Goal: Find specific page/section: Find specific page/section

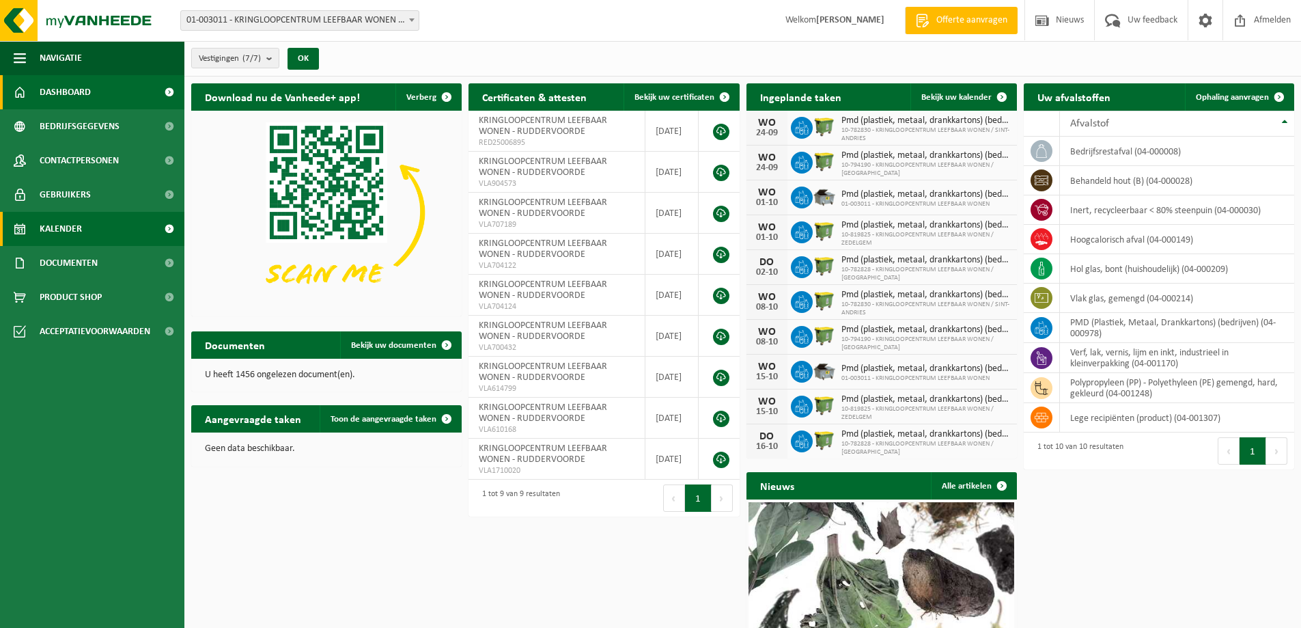
click at [90, 230] on link "Kalender" at bounding box center [92, 229] width 184 height 34
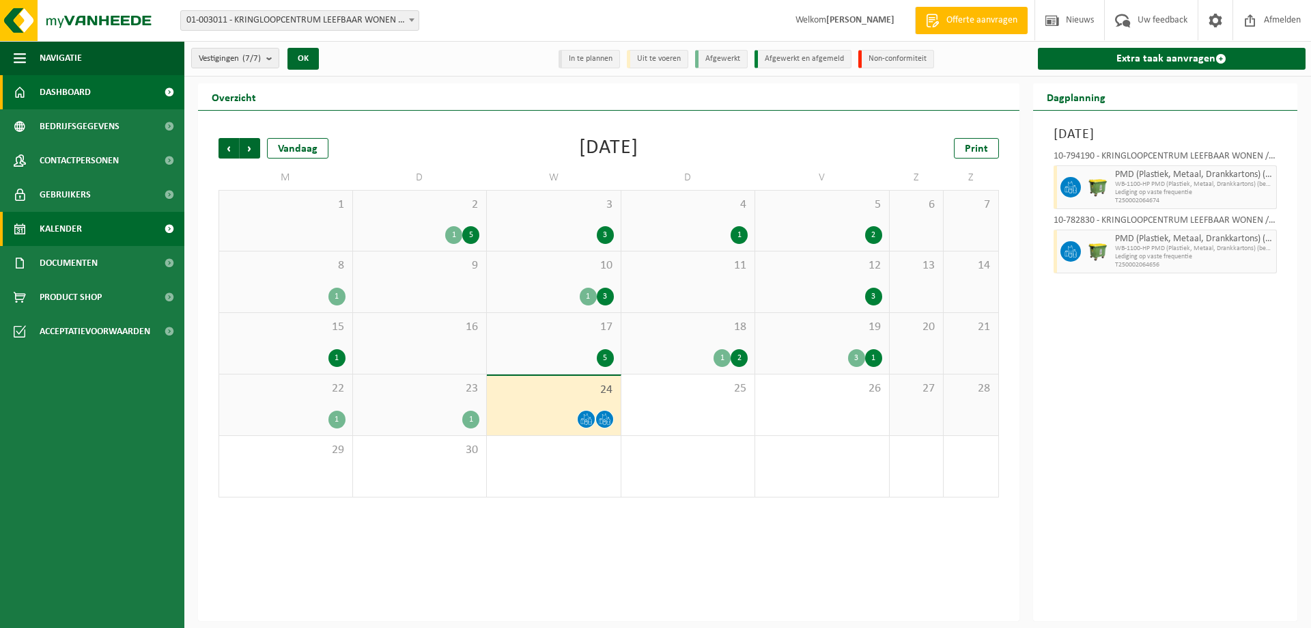
click at [151, 92] on link "Dashboard" at bounding box center [92, 92] width 184 height 34
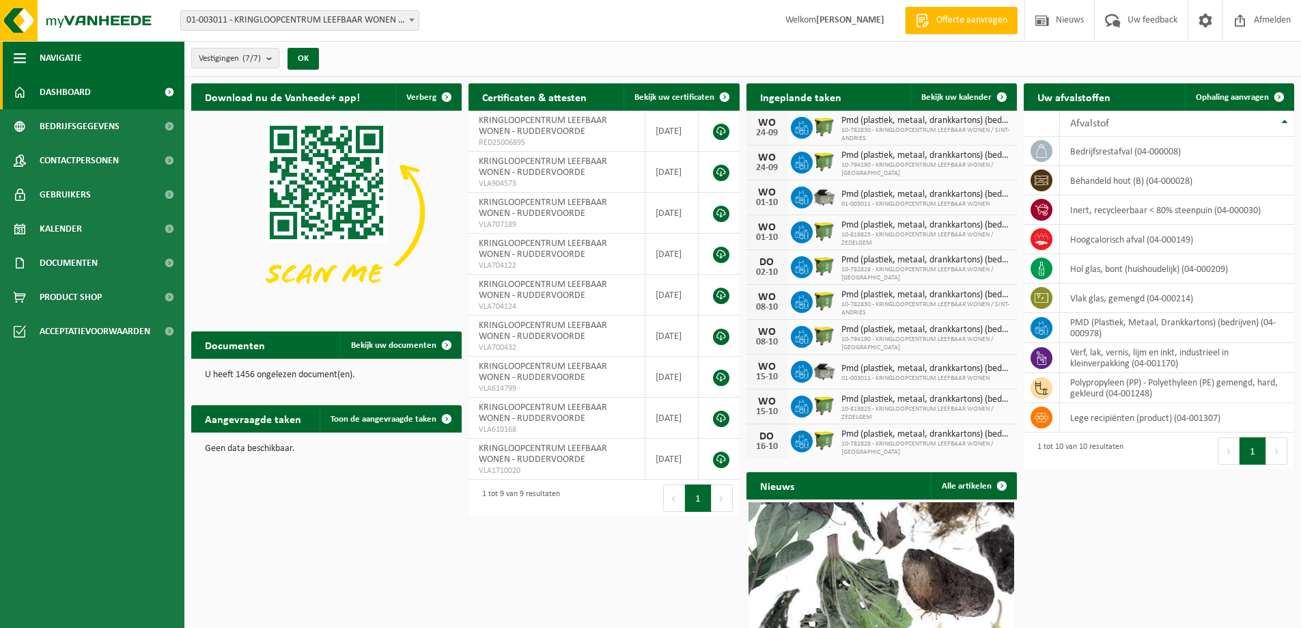
click at [151, 55] on button "Navigatie" at bounding box center [92, 58] width 184 height 34
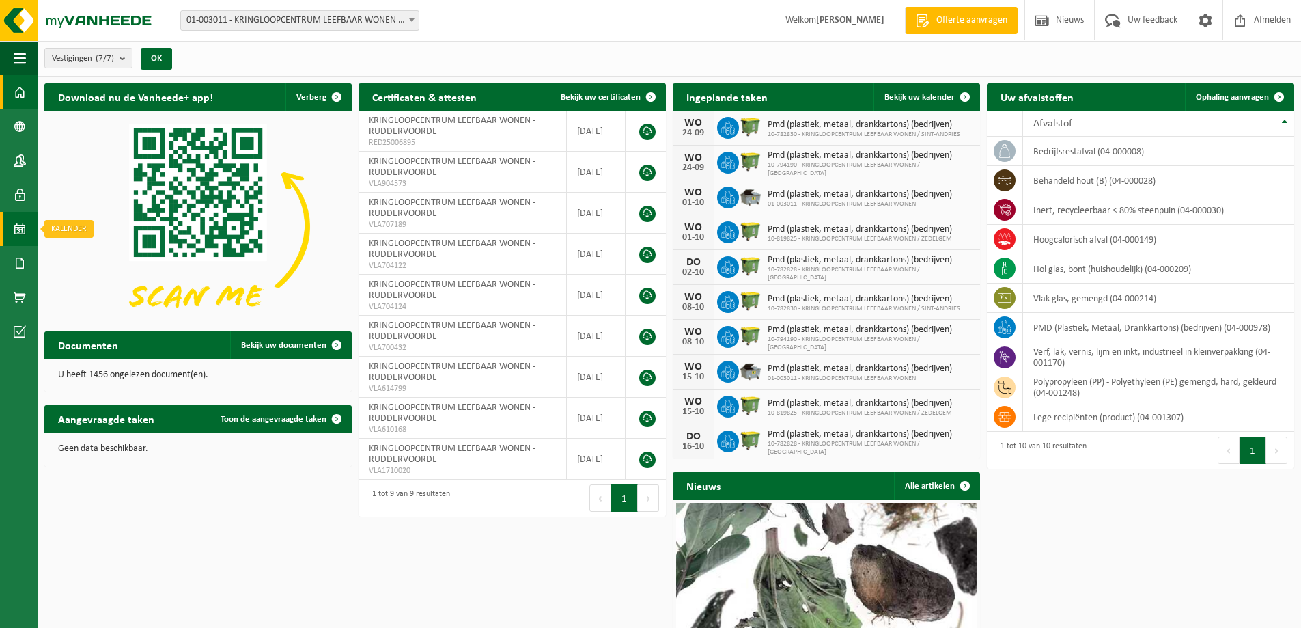
click at [14, 223] on span at bounding box center [20, 229] width 12 height 34
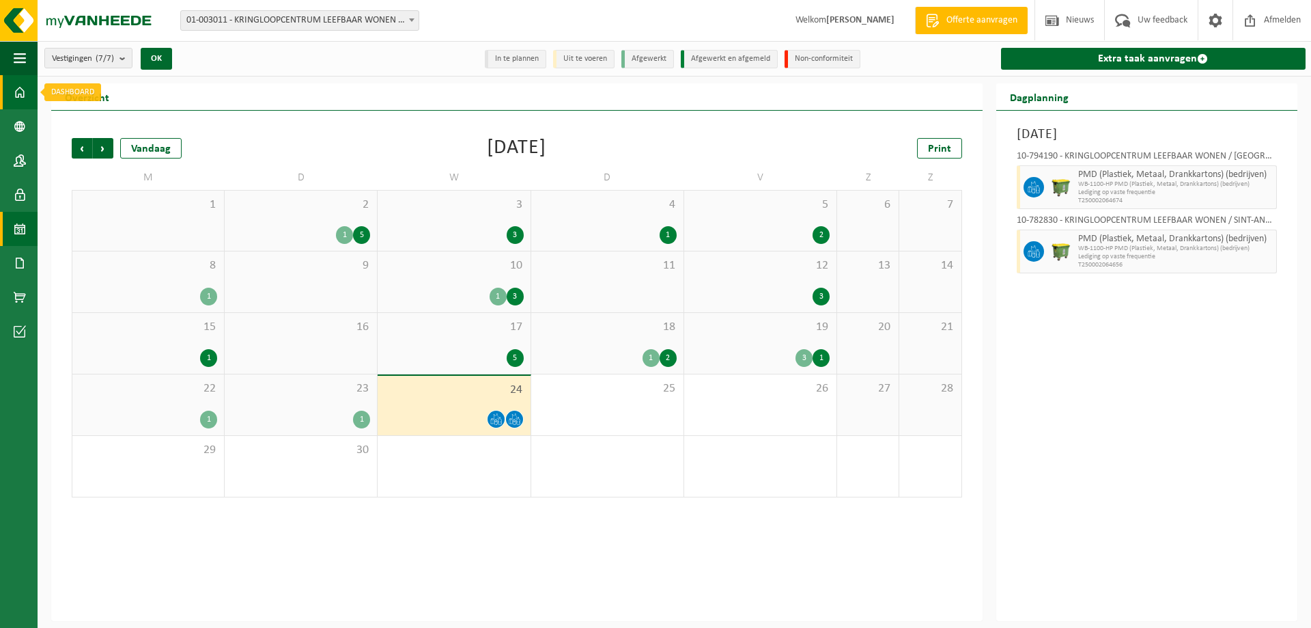
click at [18, 96] on span at bounding box center [20, 92] width 12 height 34
